Goal: Task Accomplishment & Management: Use online tool/utility

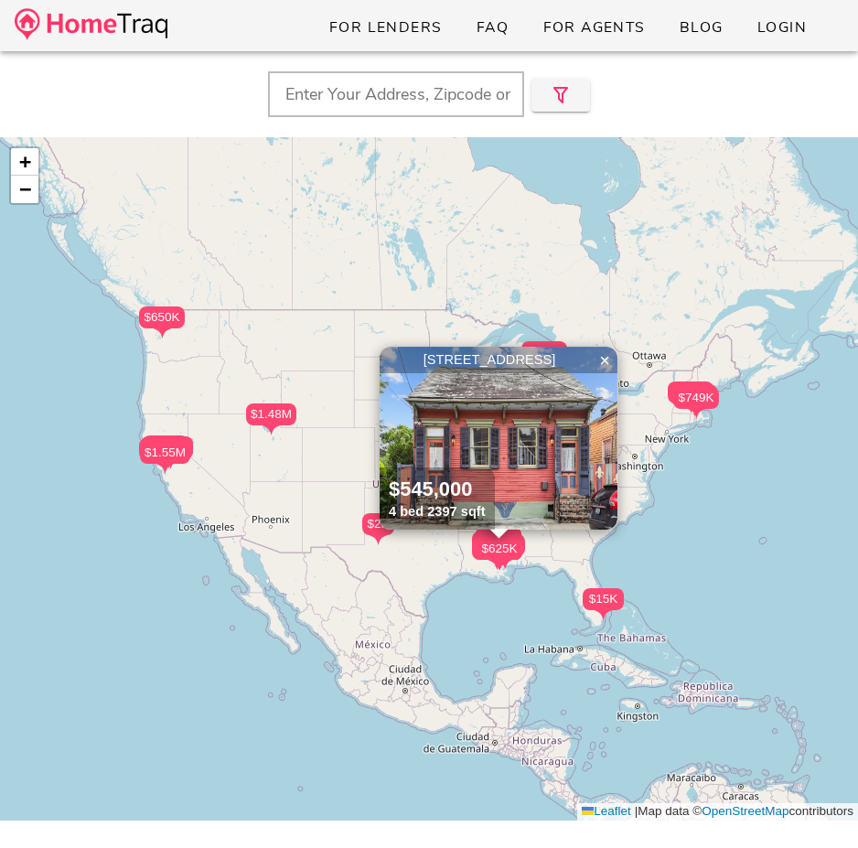
click at [466, 397] on img at bounding box center [499, 438] width 238 height 183
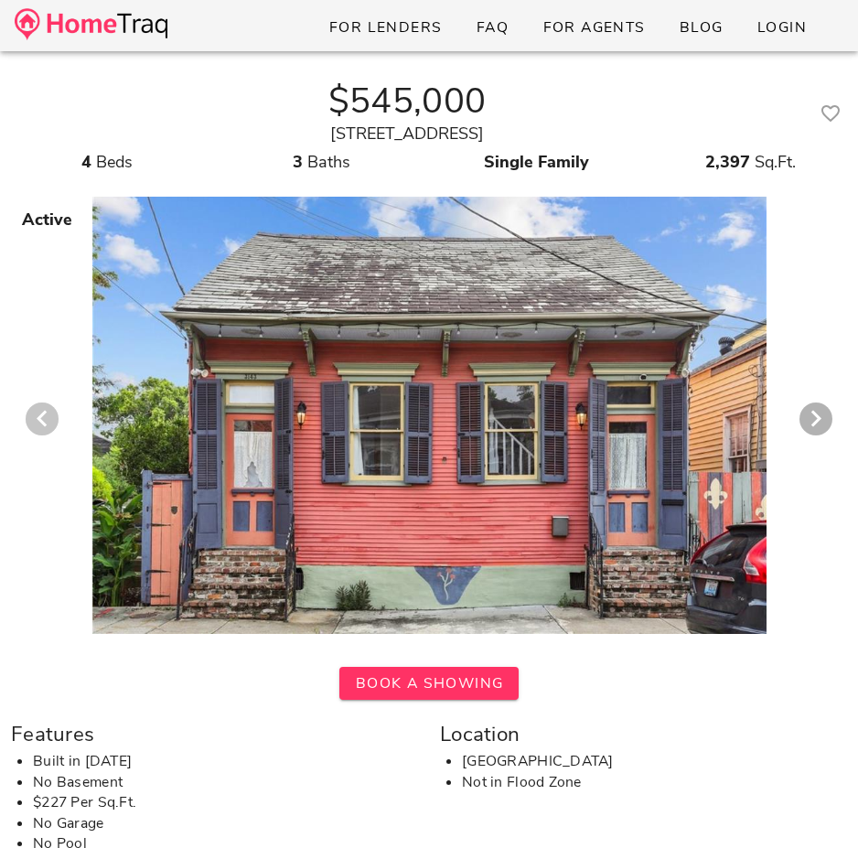
click at [43, 415] on icon "Previous visual" at bounding box center [42, 419] width 22 height 22
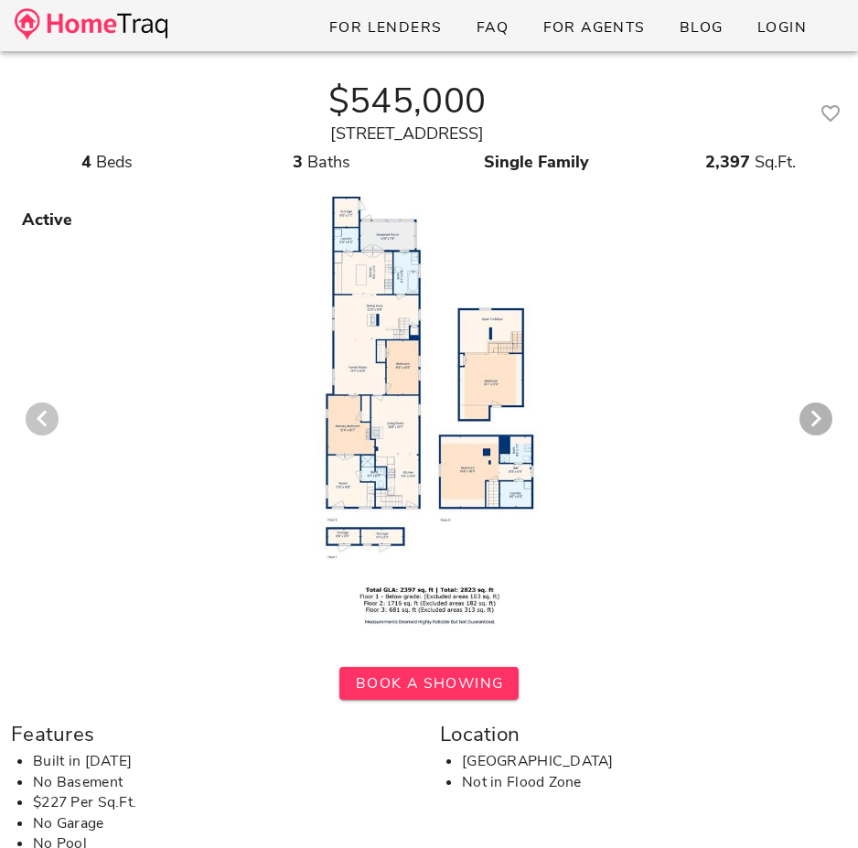
click at [43, 415] on icon "Previous visual" at bounding box center [42, 419] width 22 height 22
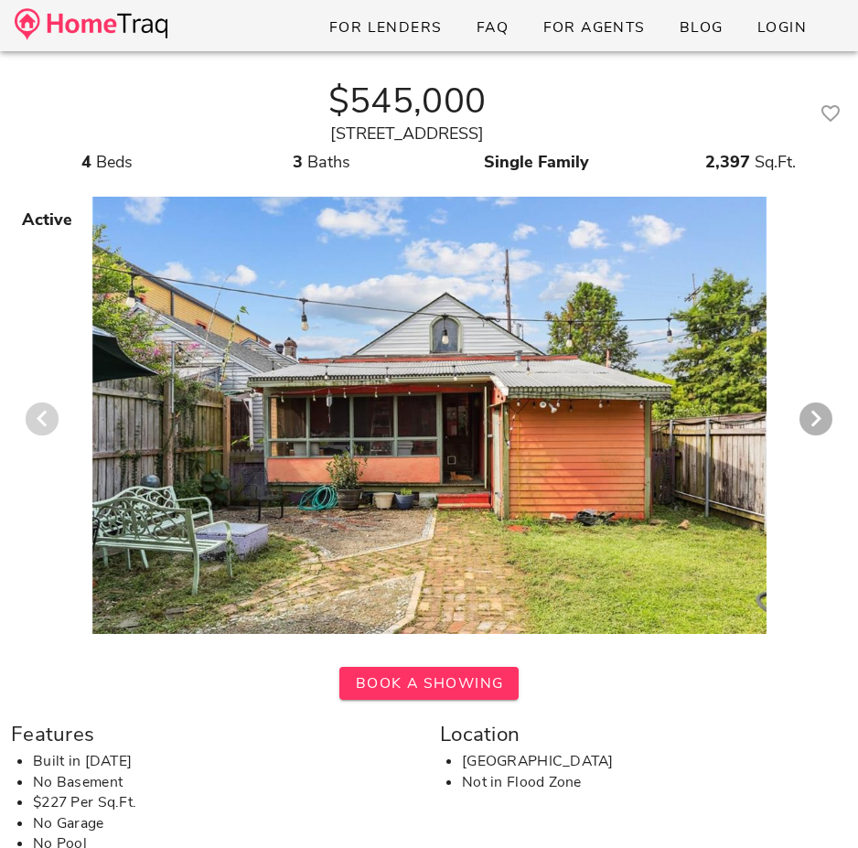
click at [43, 415] on icon "Previous visual" at bounding box center [42, 419] width 22 height 22
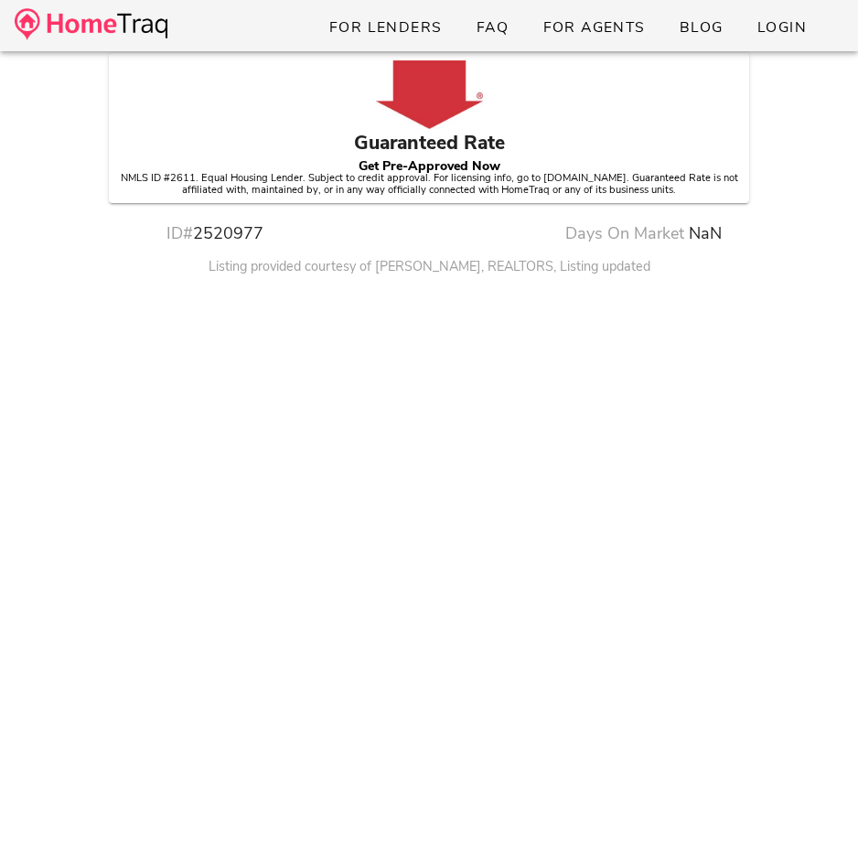
scroll to position [1252, 0]
